Goal: Navigation & Orientation: Find specific page/section

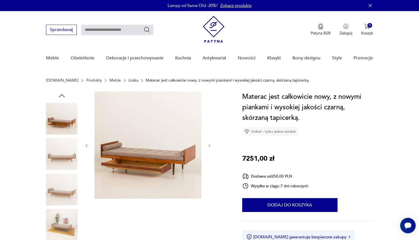
click at [211, 145] on icon "button" at bounding box center [209, 145] width 5 height 5
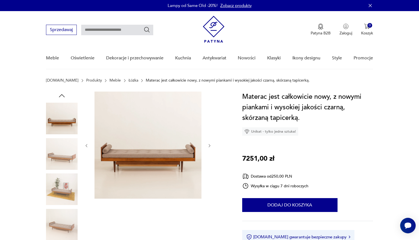
click at [211, 145] on icon "button" at bounding box center [209, 145] width 5 height 5
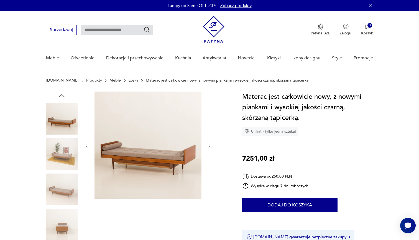
click at [211, 145] on icon "button" at bounding box center [209, 145] width 5 height 5
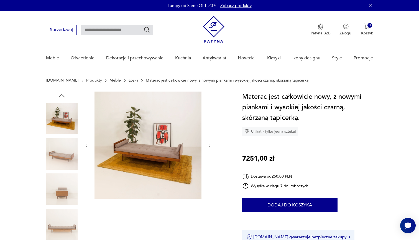
click at [211, 145] on icon "button" at bounding box center [209, 145] width 5 height 5
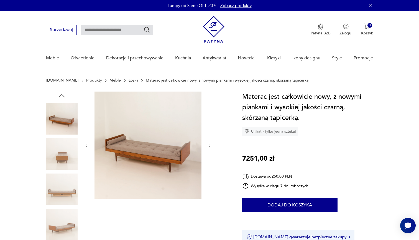
click at [211, 145] on icon "button" at bounding box center [209, 145] width 5 height 5
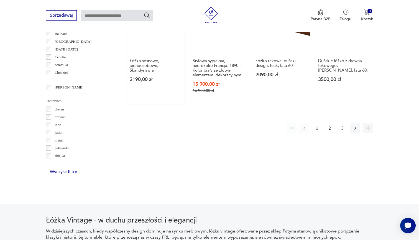
scroll to position [621, 0]
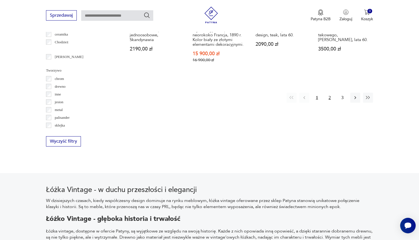
click at [330, 100] on button "2" at bounding box center [330, 98] width 10 height 10
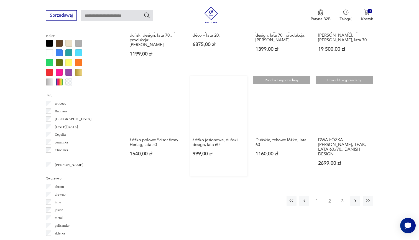
scroll to position [514, 0]
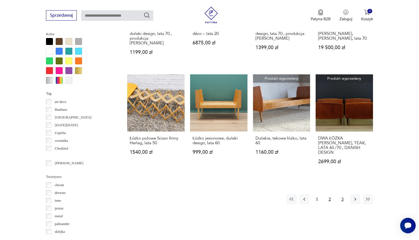
click at [338, 194] on button "3" at bounding box center [343, 199] width 10 height 10
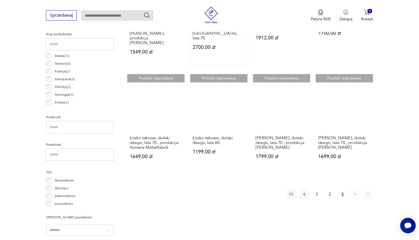
scroll to position [322, 0]
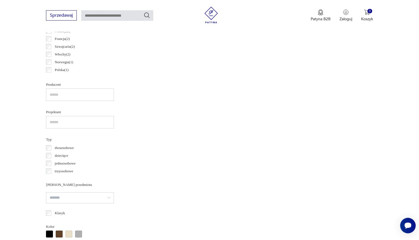
scroll to position [514, 0]
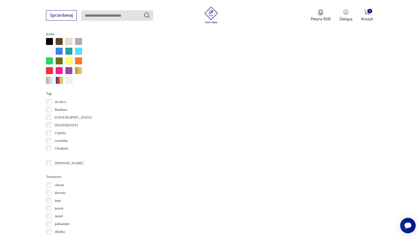
scroll to position [621, 0]
